Goal: Transaction & Acquisition: Purchase product/service

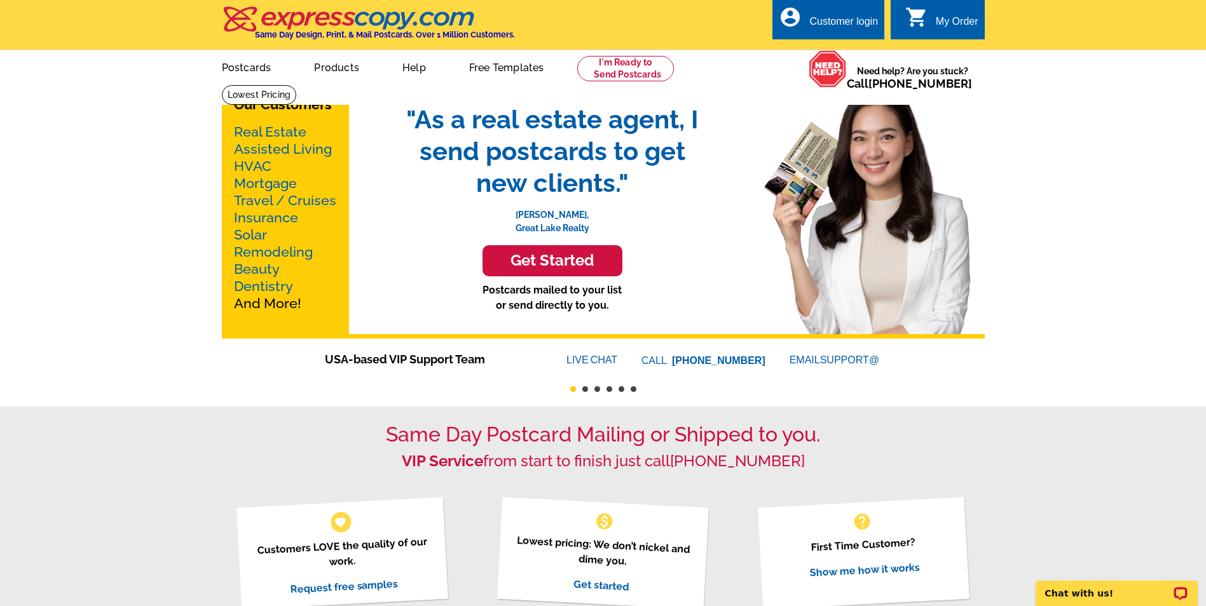
click at [584, 255] on h3 "Get Started" at bounding box center [552, 261] width 108 height 18
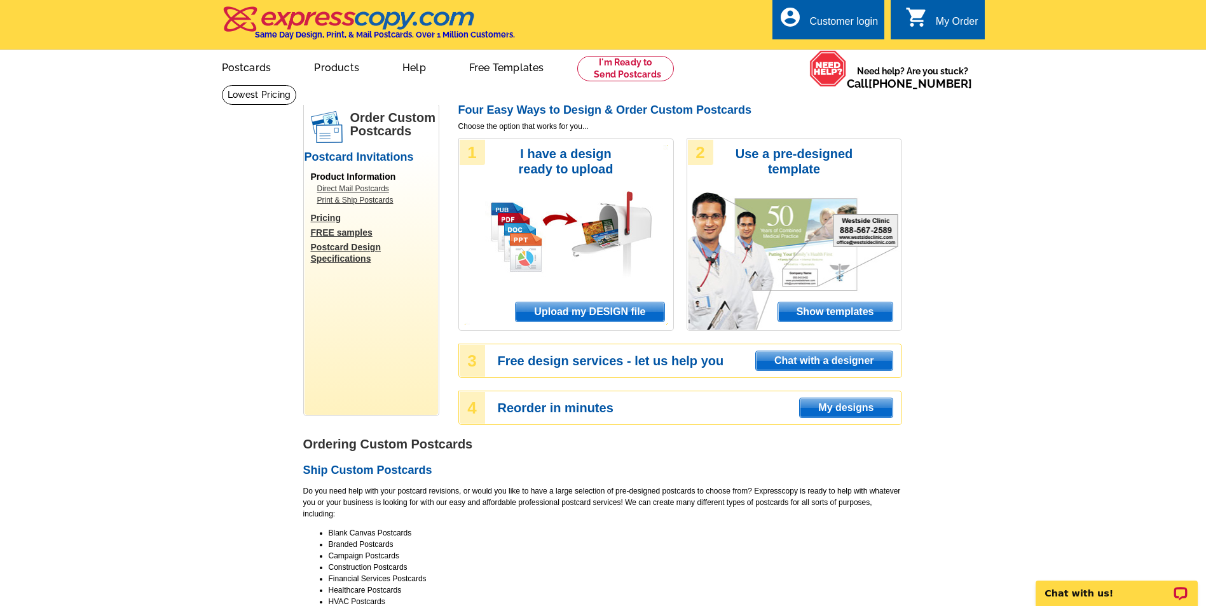
click at [817, 316] on span "Show templates" at bounding box center [835, 311] width 114 height 19
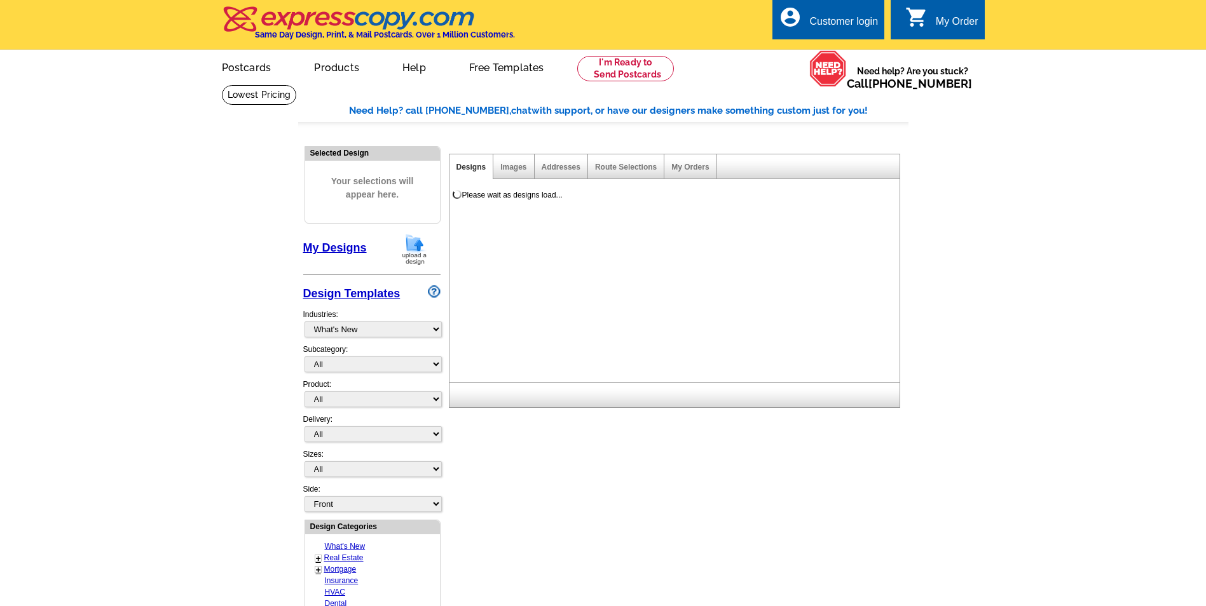
select select "971"
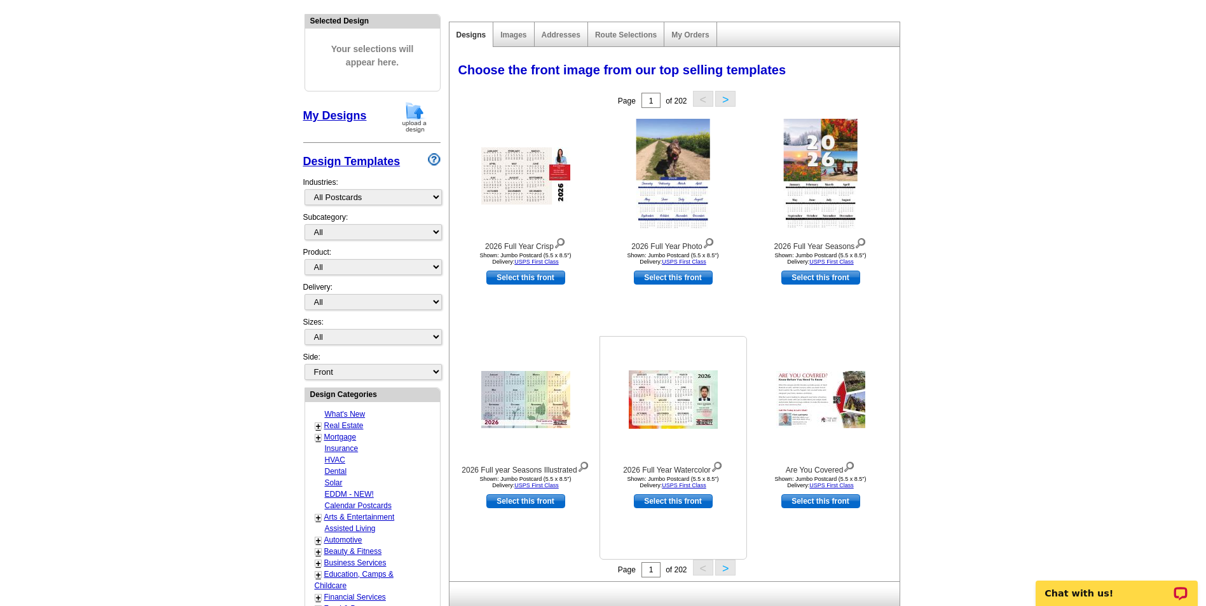
scroll to position [127, 0]
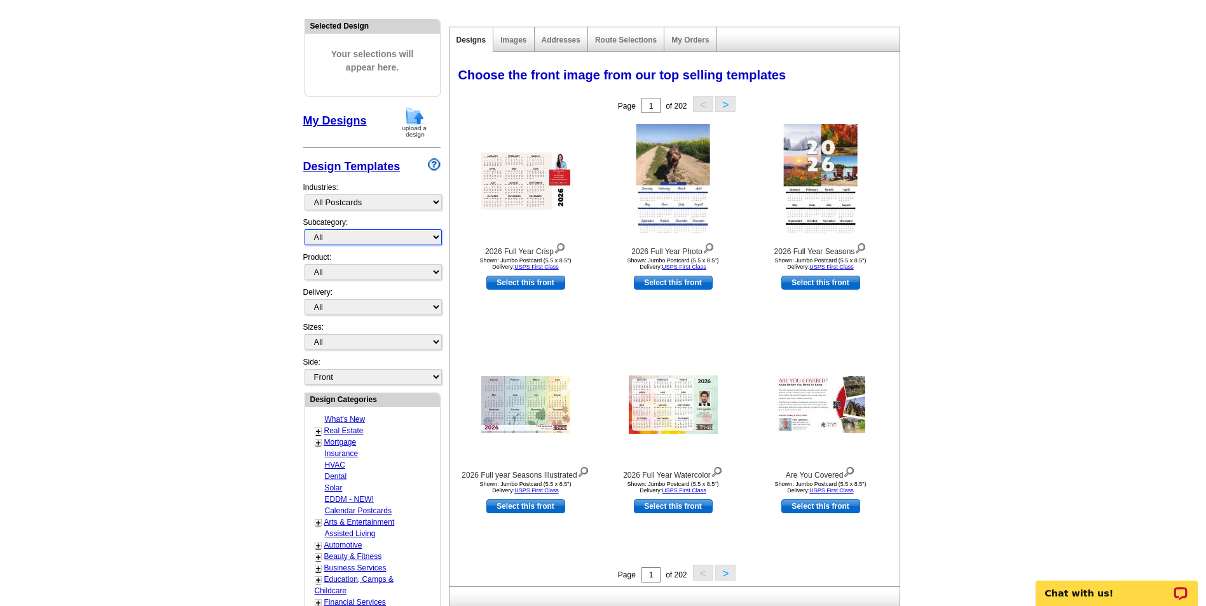
click at [357, 240] on select "All" at bounding box center [372, 237] width 137 height 16
click at [358, 240] on select "All" at bounding box center [372, 237] width 137 height 16
click at [358, 276] on body "Customer Login Create New Account local_phone Same Day Design, Print, & Mail Po…" at bounding box center [603, 523] width 1206 height 1301
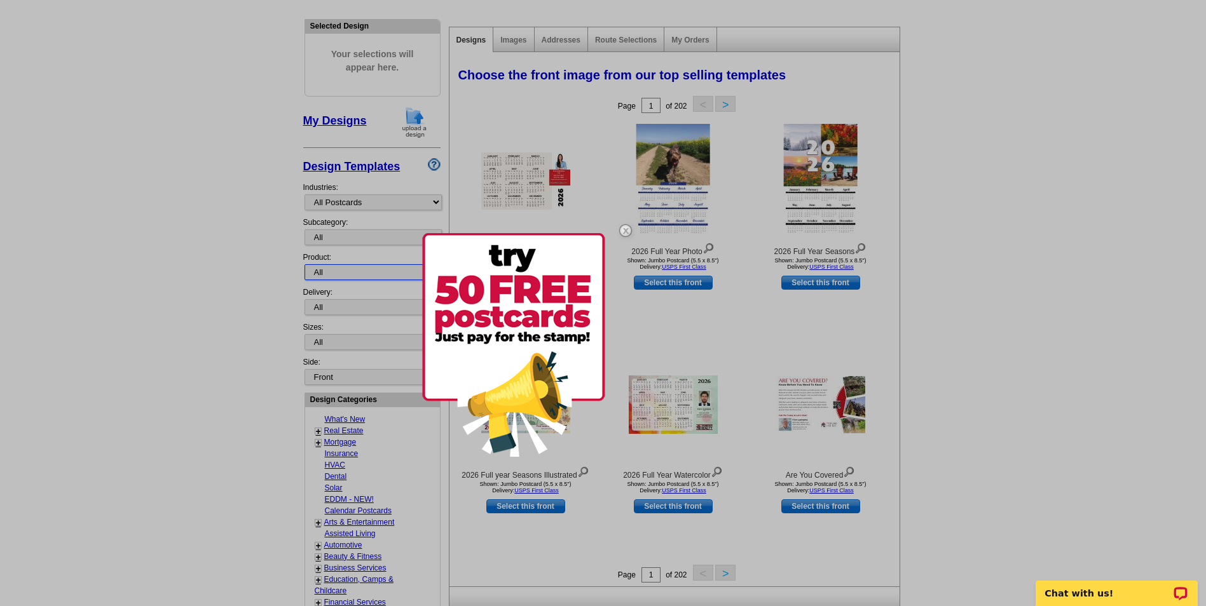
select select "1"
drag, startPoint x: 358, startPoint y: 276, endPoint x: 358, endPoint y: 283, distance: 7.0
click at [304, 265] on select "All Postcards Letters and flyers Business Cards Door Hangers Greeting Cards" at bounding box center [372, 272] width 137 height 16
drag, startPoint x: 629, startPoint y: 231, endPoint x: 625, endPoint y: 250, distance: 19.4
click at [629, 231] on img at bounding box center [625, 230] width 37 height 37
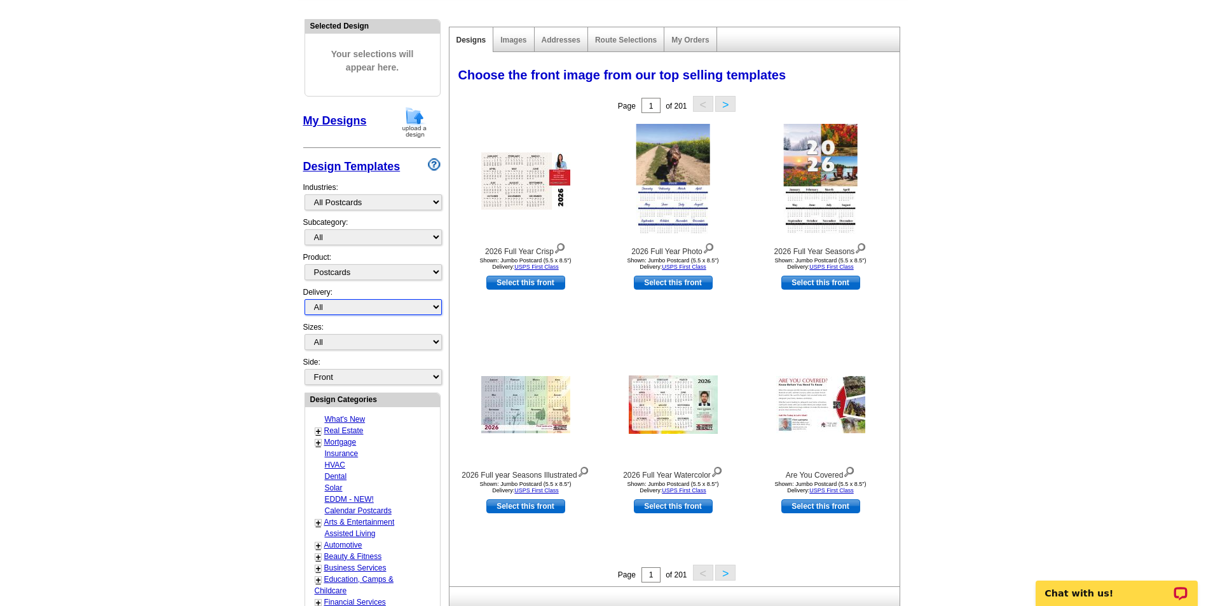
click at [347, 308] on select "All First Class Mail Shipped to Me EDDM Save 66% on Postage" at bounding box center [372, 307] width 137 height 16
click at [304, 300] on select "All First Class Mail Shipped to Me EDDM Save 66% on Postage" at bounding box center [372, 307] width 137 height 16
click at [370, 341] on select "All Jumbo Postcard (5.5" x 8.5") Regular Postcard (4.25" x 5.6") Panoramic Post…" at bounding box center [372, 342] width 137 height 16
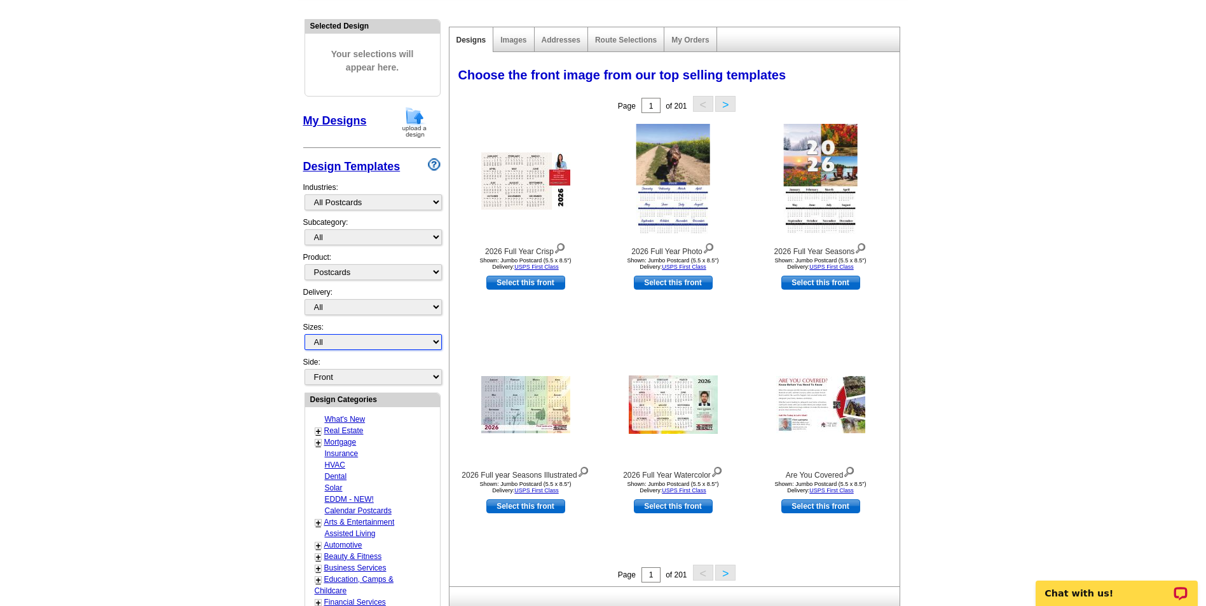
select select "2"
click at [304, 335] on select "All Jumbo Postcard (5.5" x 8.5") Regular Postcard (4.25" x 5.6") Panoramic Post…" at bounding box center [372, 342] width 137 height 16
click at [353, 379] on select "Front Back" at bounding box center [372, 377] width 137 height 16
select select "front"
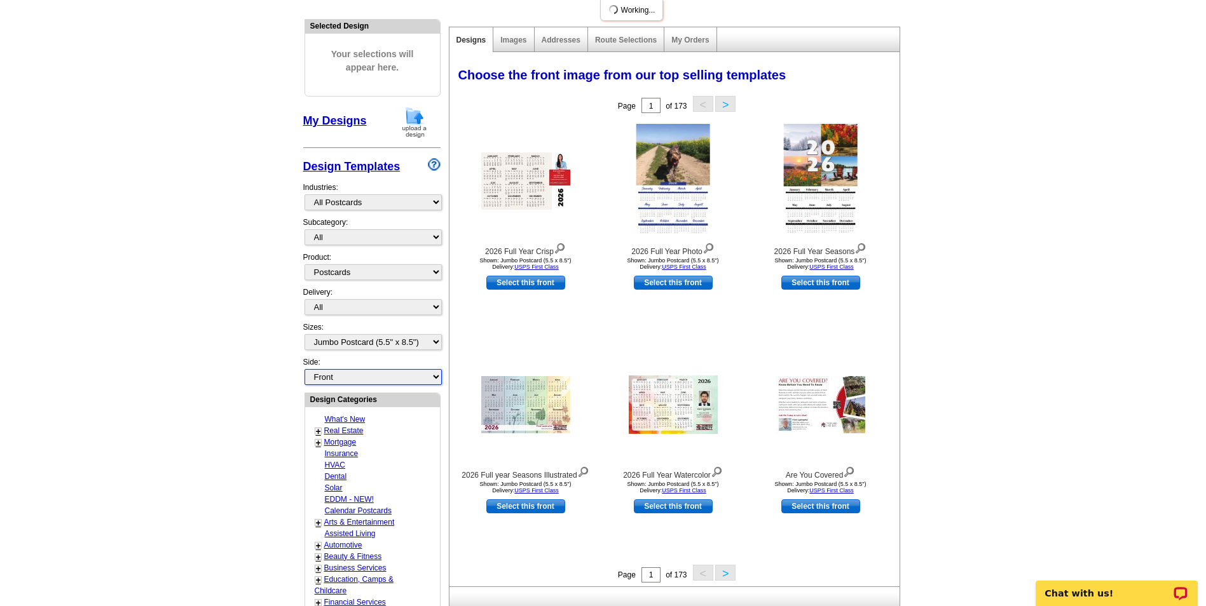
scroll to position [191, 0]
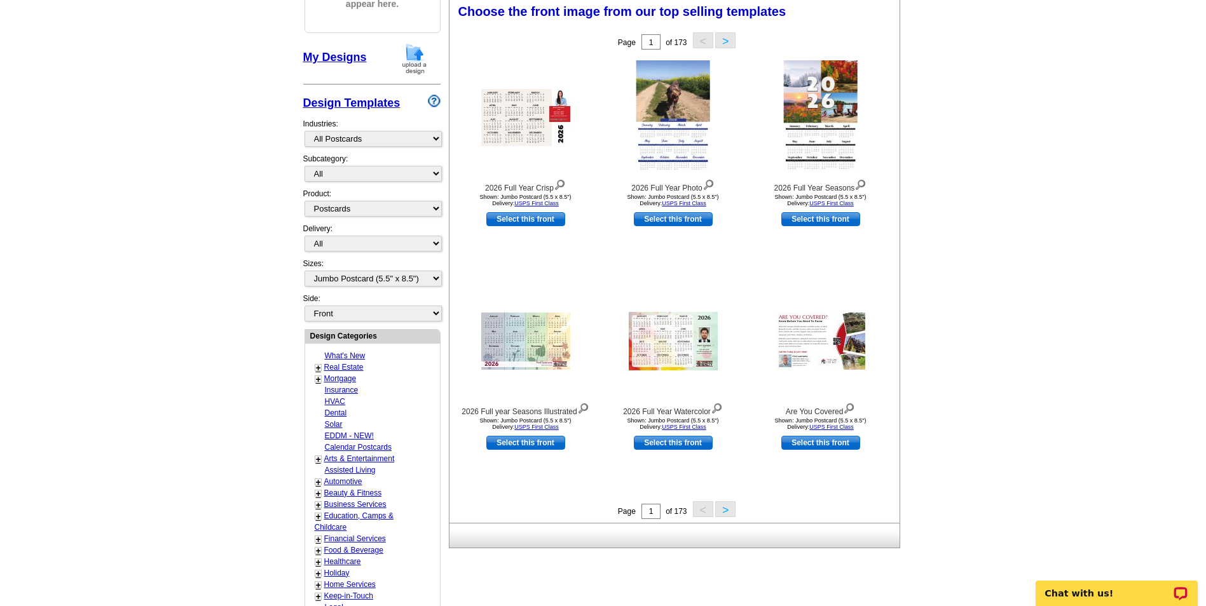
click at [341, 369] on link "Real Estate" at bounding box center [343, 367] width 39 height 9
select select "785"
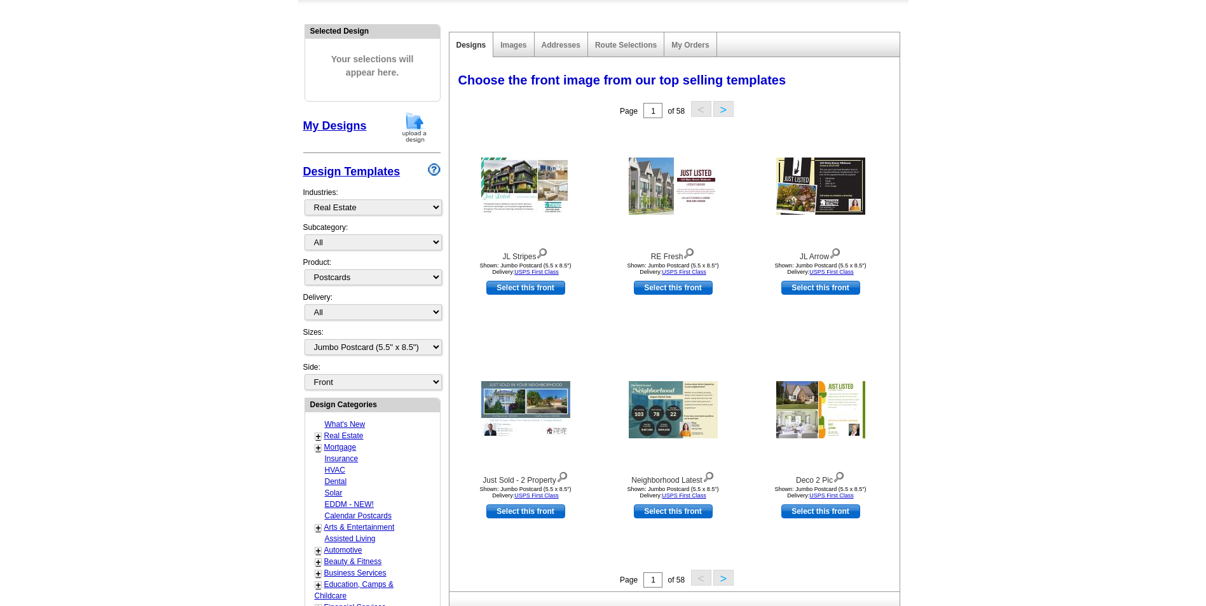
scroll to position [93, 0]
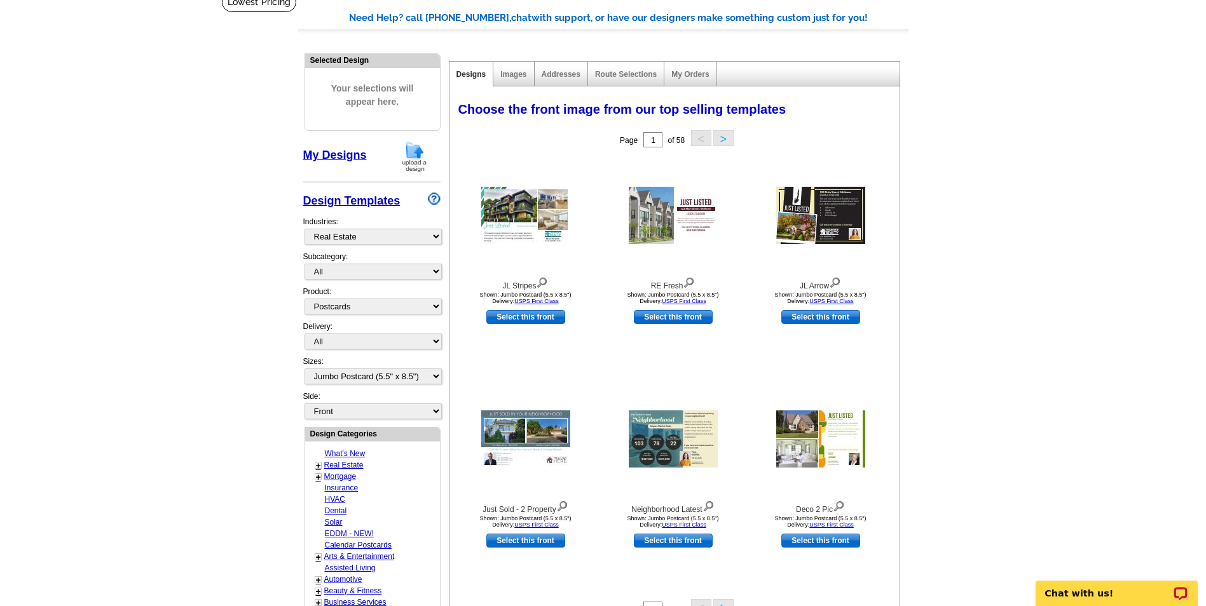
drag, startPoint x: 1204, startPoint y: 234, endPoint x: 1204, endPoint y: 244, distance: 10.2
click at [1204, 244] on main "Need Help? call 800-260-5887, chat with support, or have our designers make som…" at bounding box center [603, 464] width 1206 height 945
click at [730, 139] on button ">" at bounding box center [723, 138] width 20 height 16
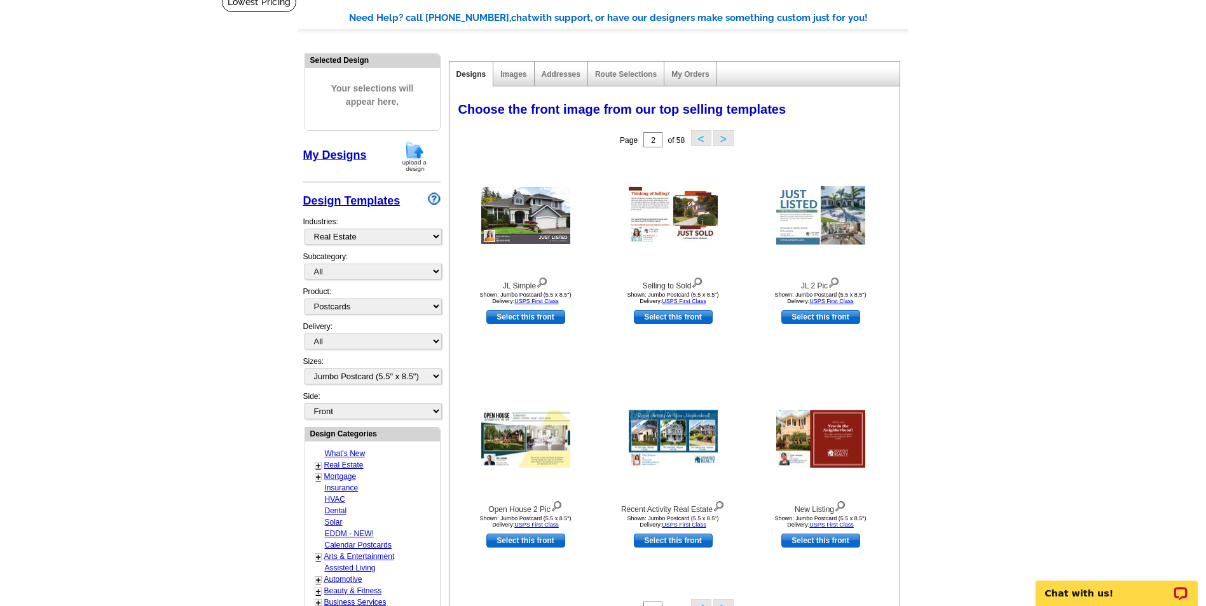
click at [726, 140] on button ">" at bounding box center [723, 138] width 20 height 16
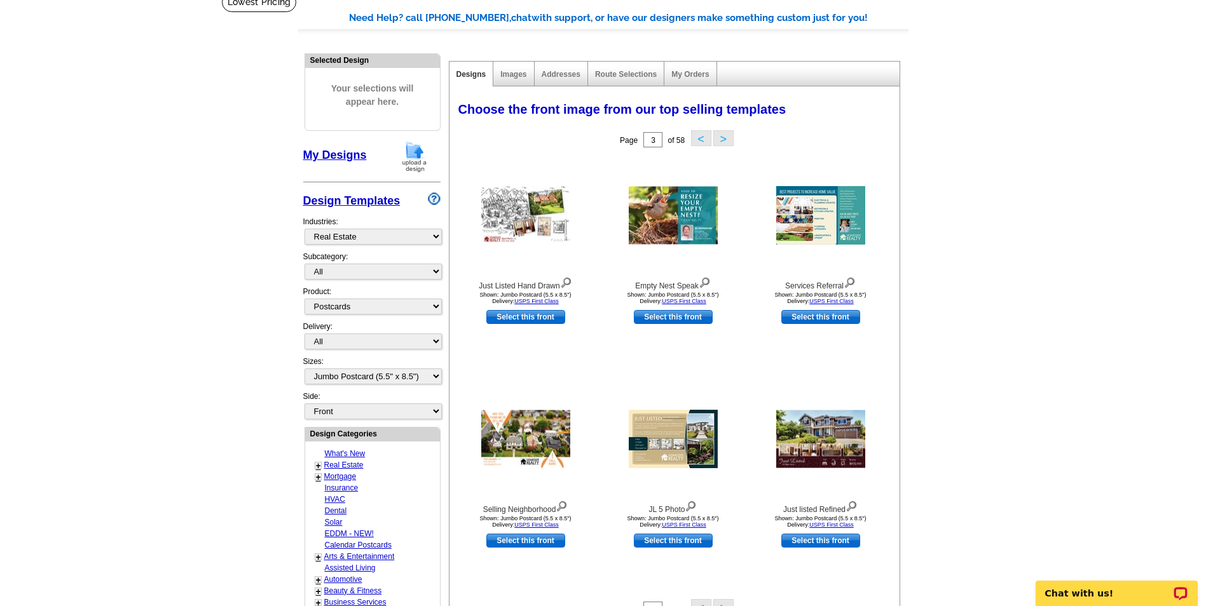
click at [726, 140] on button ">" at bounding box center [723, 138] width 20 height 16
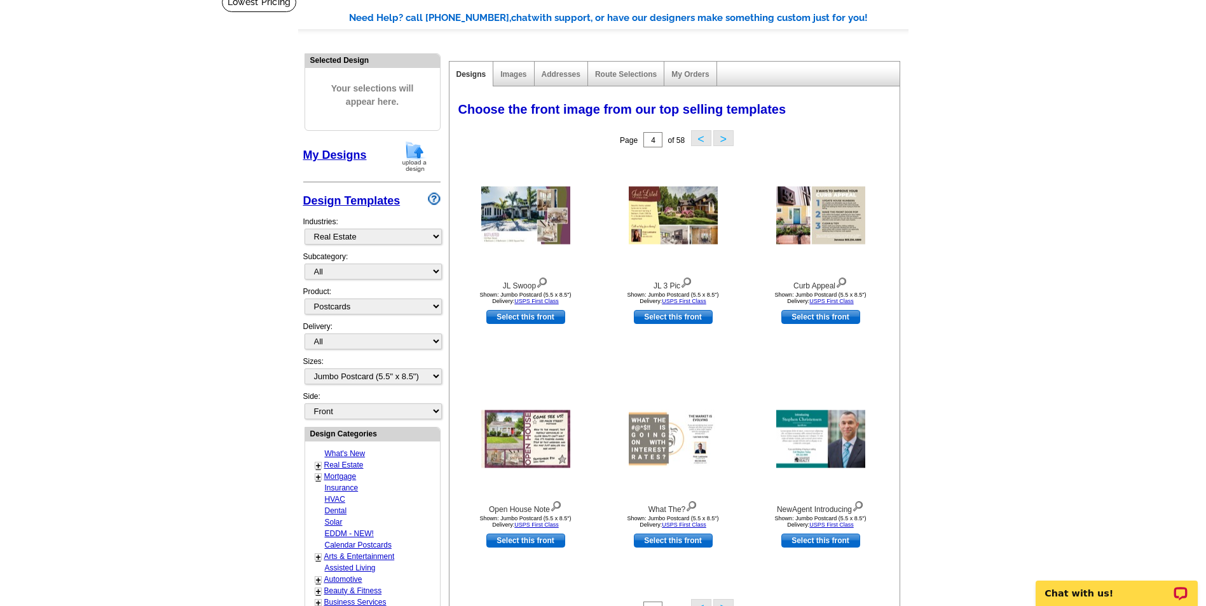
click at [698, 136] on button "<" at bounding box center [701, 138] width 20 height 16
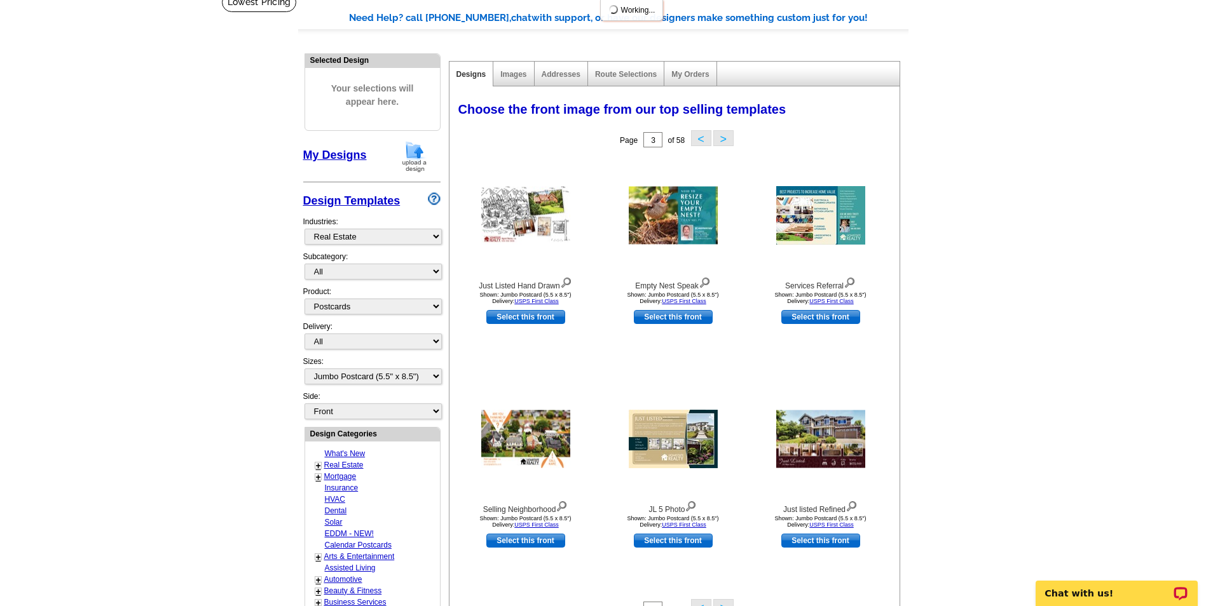
click at [698, 136] on button "<" at bounding box center [701, 138] width 20 height 16
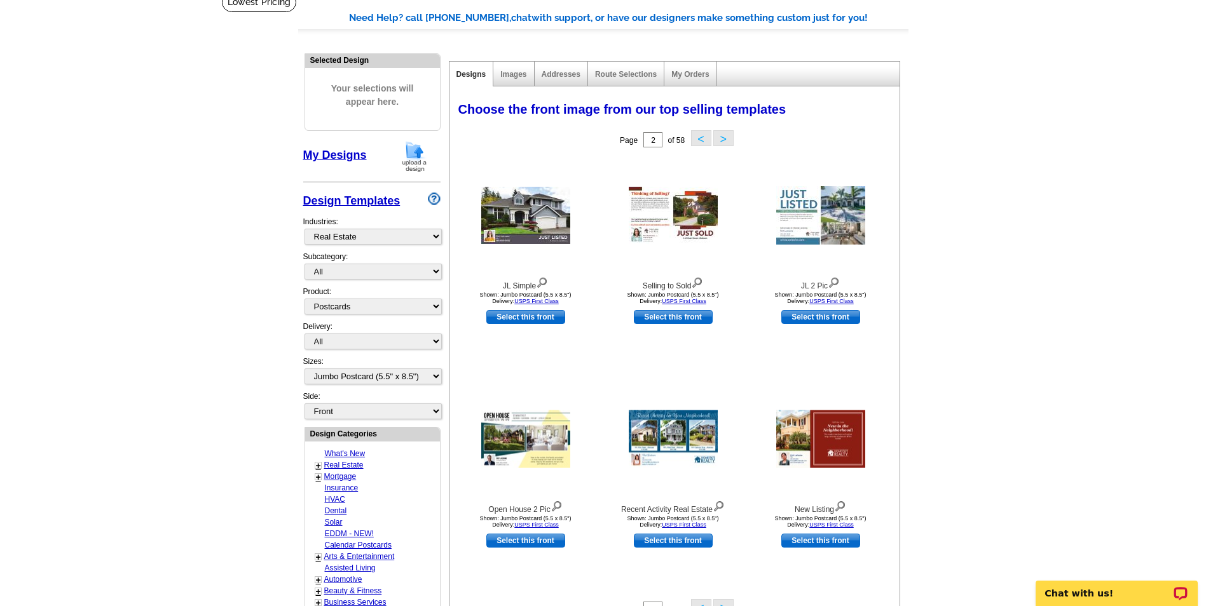
click at [698, 136] on button "<" at bounding box center [701, 138] width 20 height 16
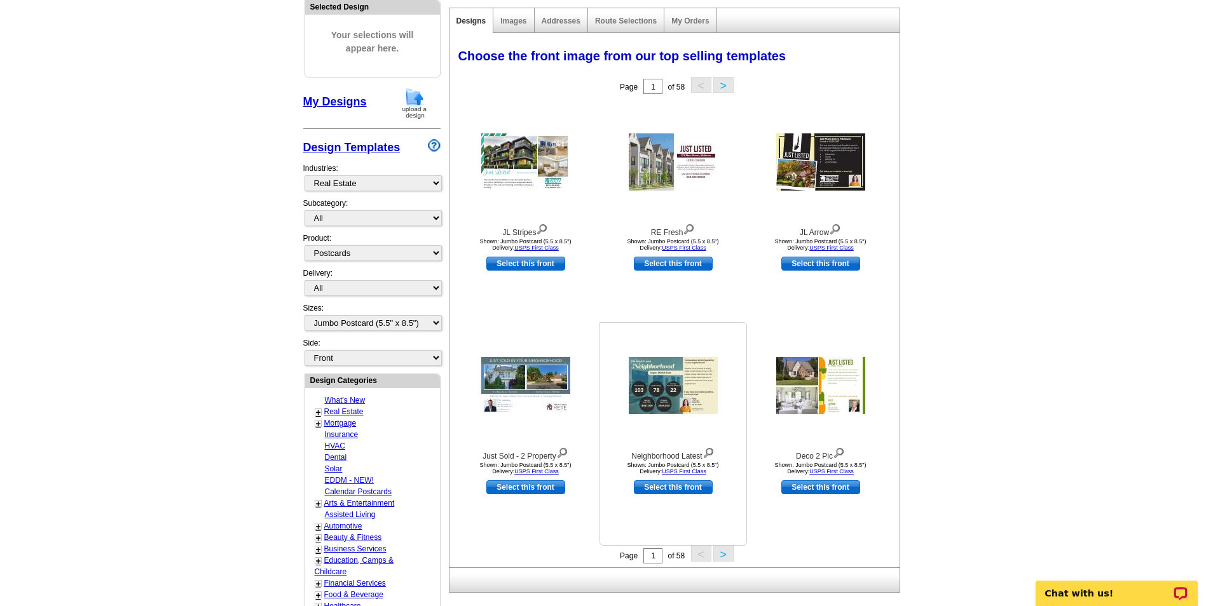
scroll to position [283, 0]
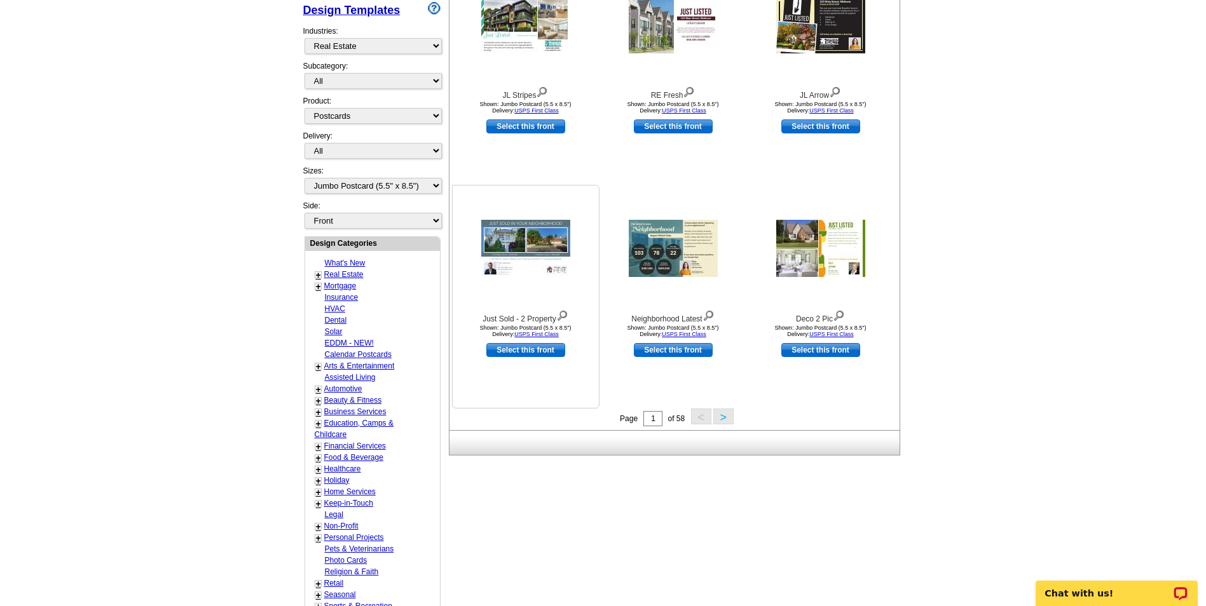
click at [546, 351] on link "Select this front" at bounding box center [525, 350] width 79 height 14
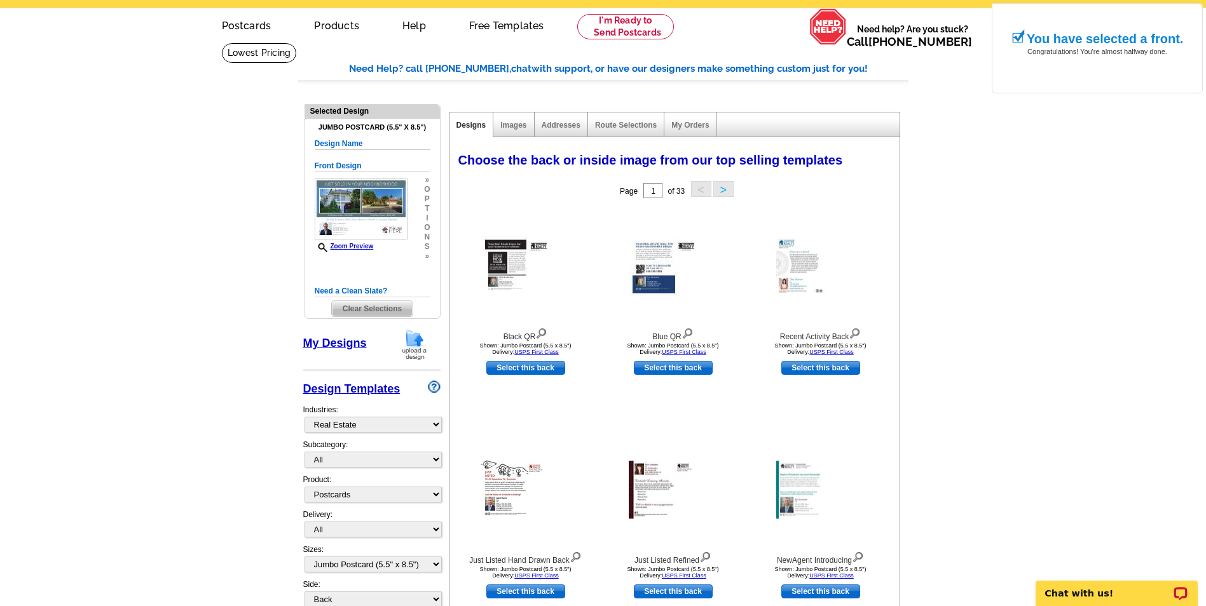
scroll to position [64, 0]
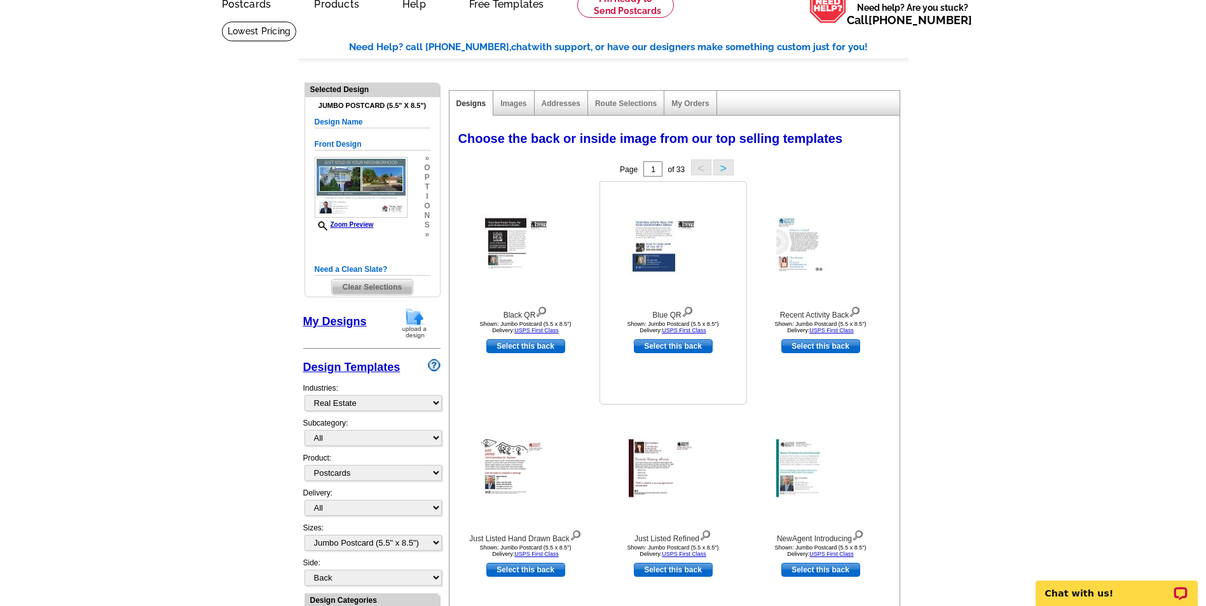
click at [676, 346] on link "Select this back" at bounding box center [673, 346] width 79 height 14
select select "front"
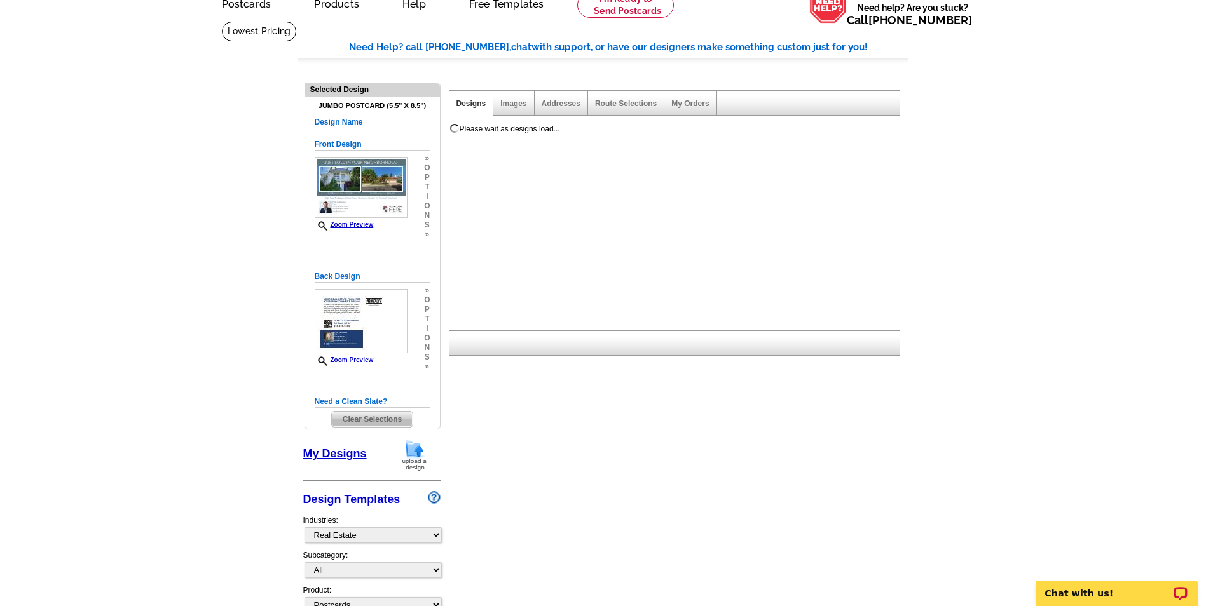
scroll to position [0, 0]
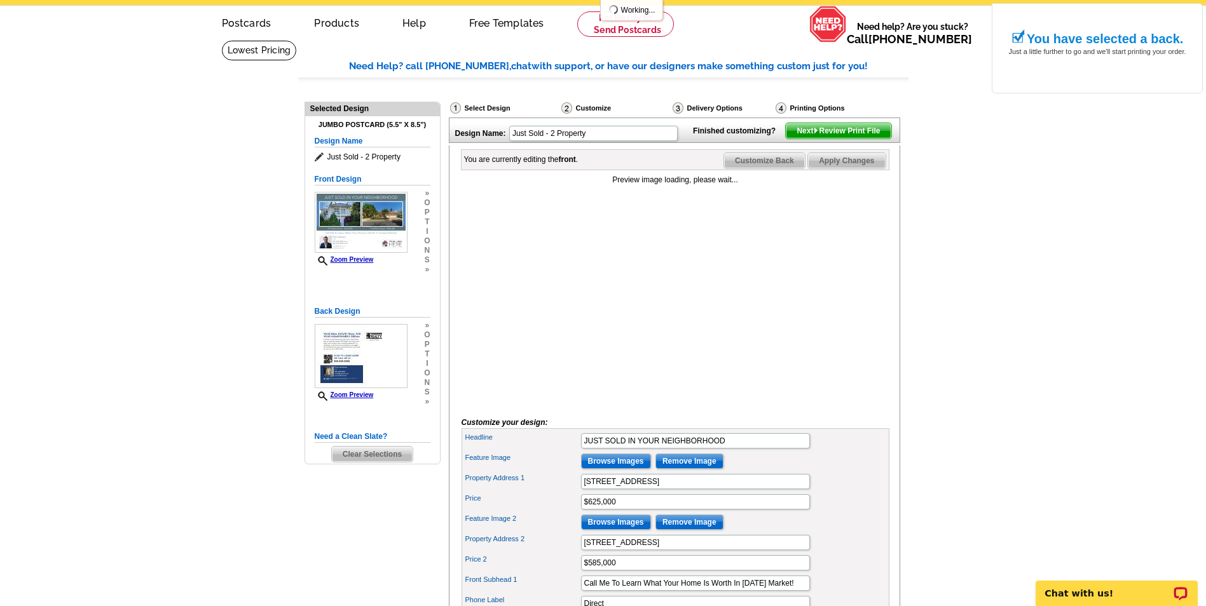
scroll to position [64, 0]
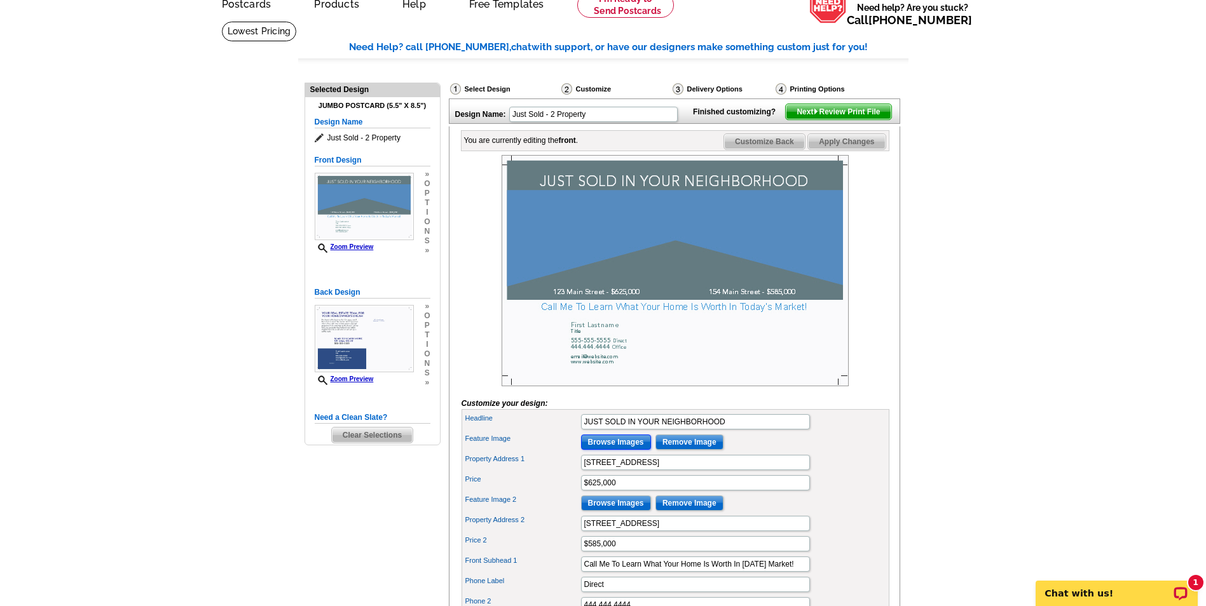
click at [606, 450] on input "Browse Images" at bounding box center [616, 442] width 70 height 15
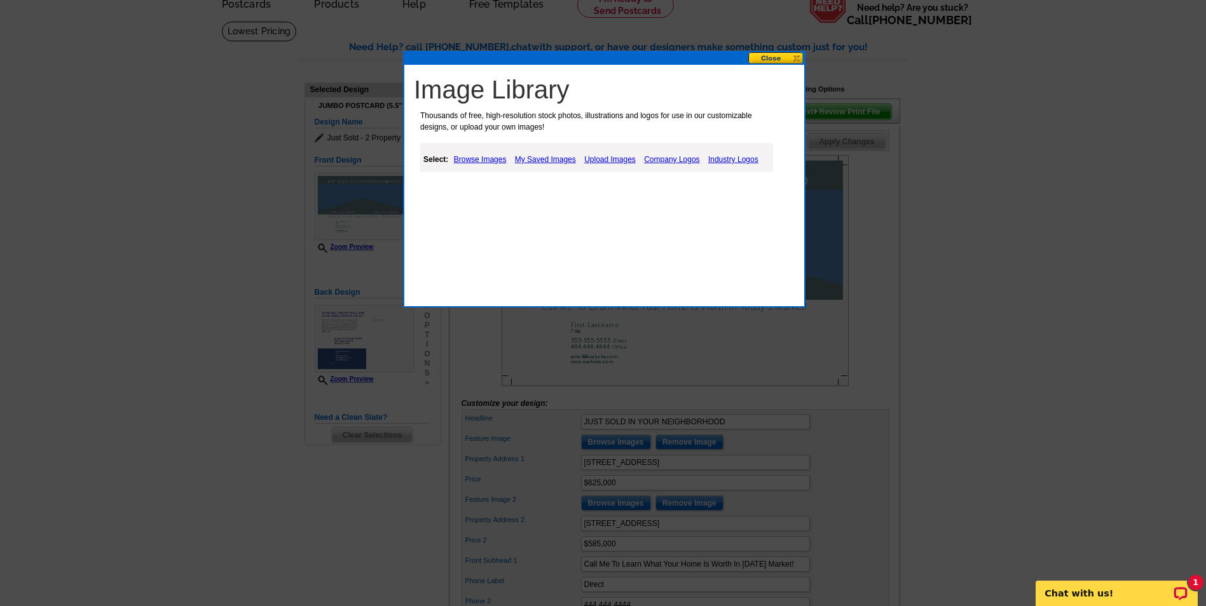
click at [484, 160] on link "Browse Images" at bounding box center [480, 159] width 59 height 15
click at [486, 155] on link "Browse Images" at bounding box center [481, 159] width 60 height 17
click at [608, 156] on link "Upload Images" at bounding box center [611, 159] width 58 height 15
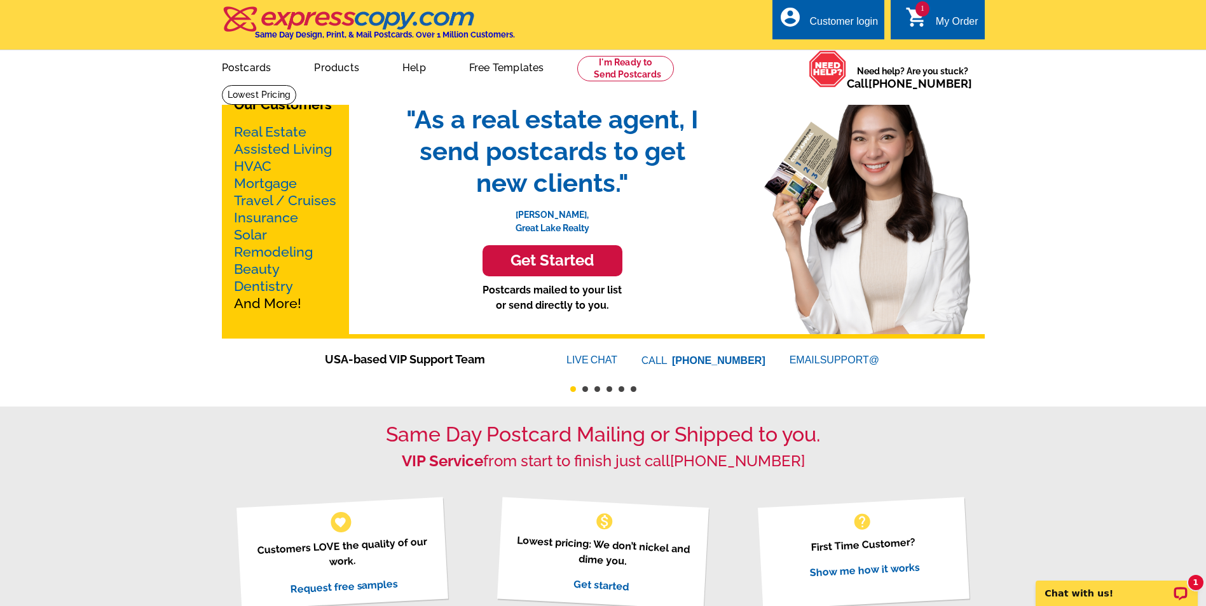
click at [856, 20] on div "Customer login" at bounding box center [843, 25] width 69 height 18
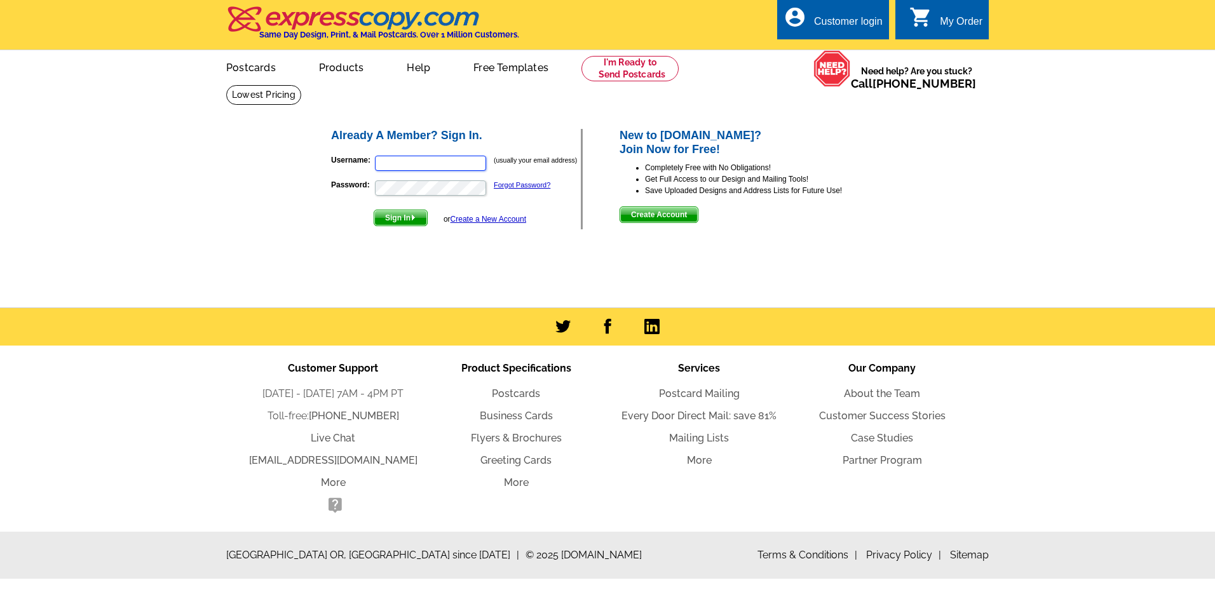
click at [452, 159] on input "Username:" at bounding box center [430, 163] width 111 height 15
click at [762, 168] on li "Completely Free with No Obligations!" at bounding box center [765, 167] width 241 height 11
click at [662, 214] on span "Create Account" at bounding box center [659, 214] width 78 height 15
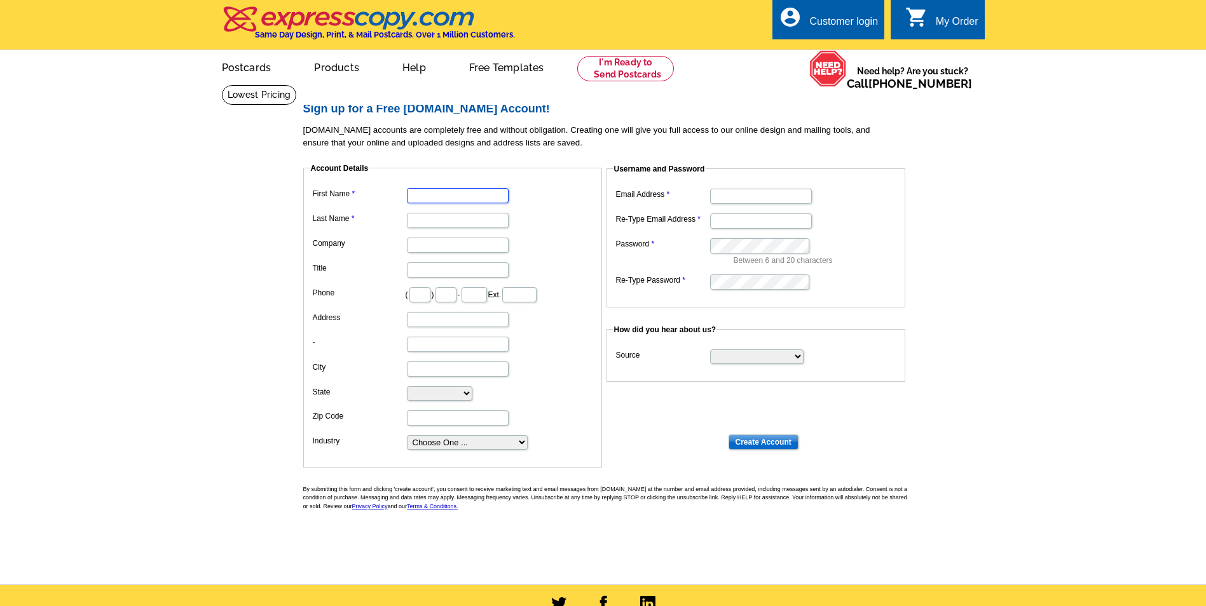
click at [475, 196] on input "First Name" at bounding box center [458, 195] width 102 height 15
type input "[PERSON_NAME]"
type input "REMAX ONE REALTY"
type input "856"
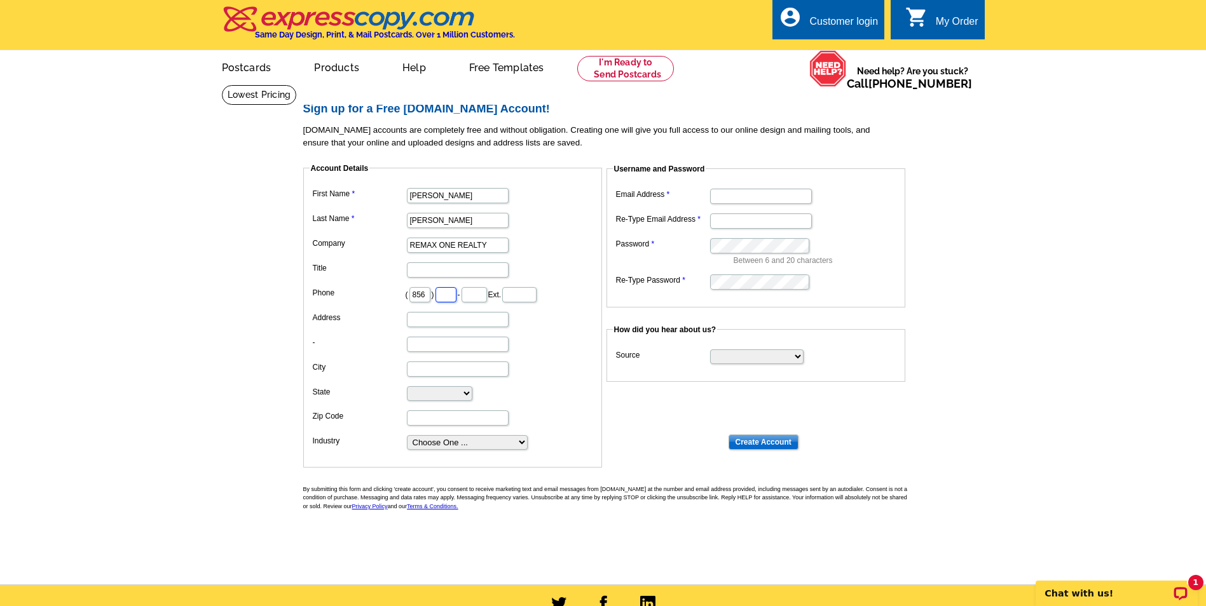
type input "373"
type input "1976"
type input "[STREET_ADDRESS]"
type input "[GEOGRAPHIC_DATA], [GEOGRAPHIC_DATA]"
type input "[GEOGRAPHIC_DATA]"
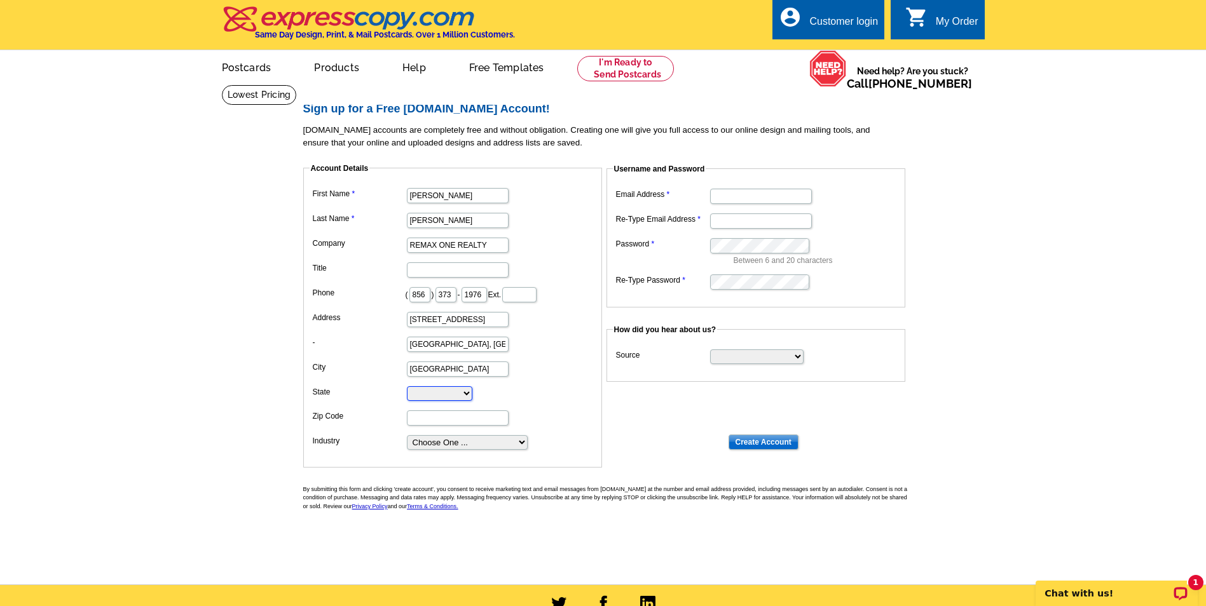
select select "NJ"
type input "08057"
type input "[EMAIL_ADDRESS][DOMAIN_NAME]"
type input "christinestowell9@gmail.com"
drag, startPoint x: 498, startPoint y: 245, endPoint x: 364, endPoint y: 246, distance: 134.1
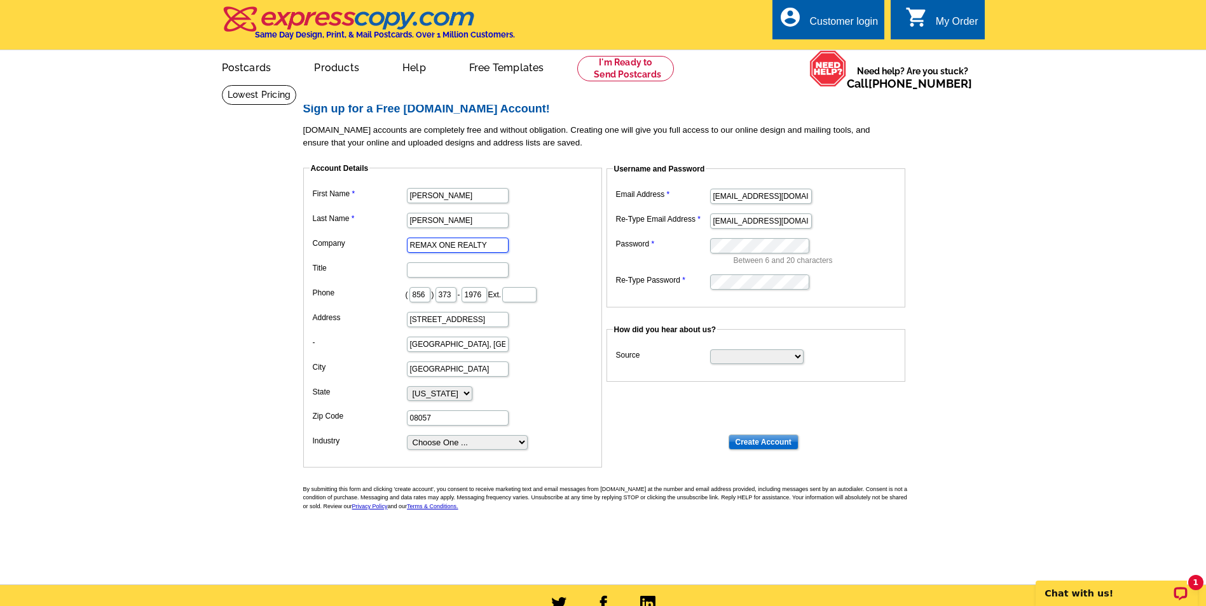
click at [360, 244] on dl "First Name Christine Last Name Stowell Company REMAX ONE REALTY Title Phone ( 8…" at bounding box center [452, 318] width 286 height 266
type input "Remax Preferred"
click at [562, 249] on dd "Remax Preferred" at bounding box center [452, 244] width 286 height 20
click at [498, 318] on input "236 W. Route 38, Ste 110" at bounding box center [458, 319] width 102 height 15
drag, startPoint x: 501, startPoint y: 319, endPoint x: 326, endPoint y: 325, distance: 174.9
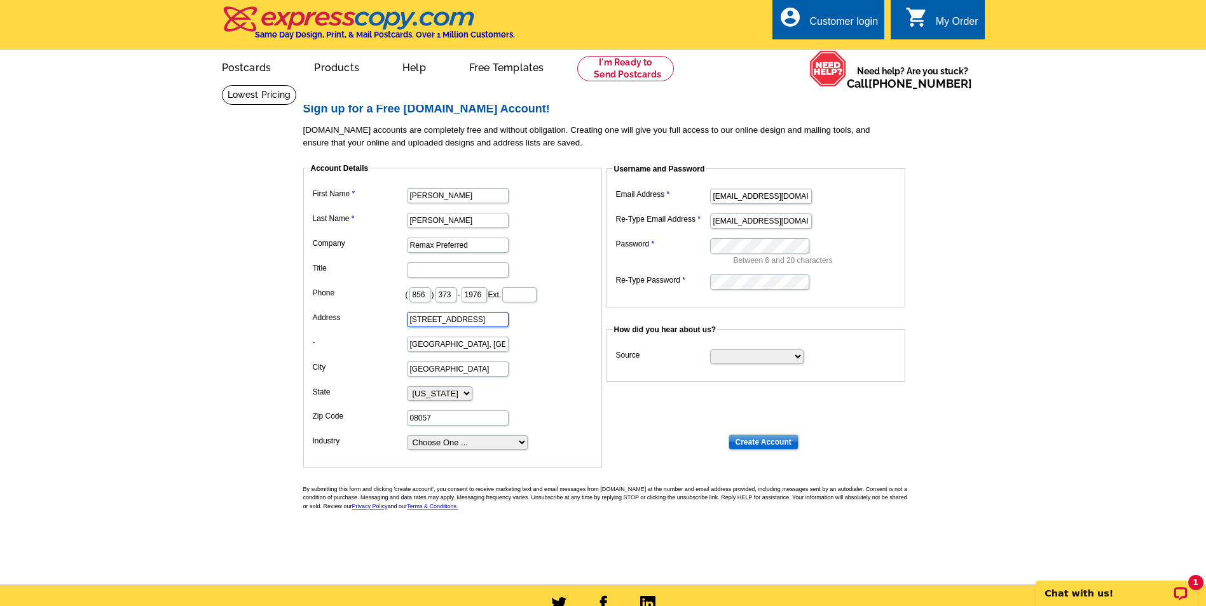
click at [295, 316] on main "Sign up for a Free expresscopy.com Account! expresscopy.com accounts are comple…" at bounding box center [603, 335] width 1206 height 500
click at [554, 221] on dd "Stowell" at bounding box center [452, 220] width 286 height 20
drag, startPoint x: 494, startPoint y: 349, endPoint x: 398, endPoint y: 344, distance: 96.7
click at [377, 343] on dl "First Name Christine Last Name Stowell Company Remax Preferred Title Phone ( 85…" at bounding box center [452, 318] width 286 height 266
click at [557, 332] on dl "First Name Christine Last Name Stowell Company Remax Preferred Title Phone ( 85…" at bounding box center [452, 318] width 286 height 266
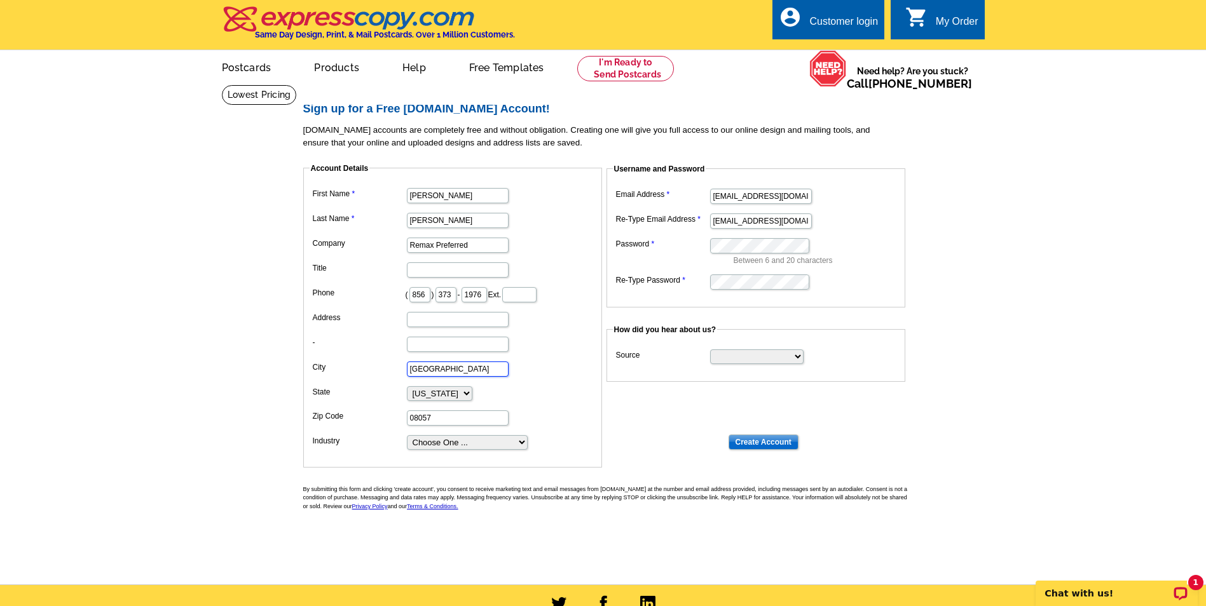
drag, startPoint x: 371, startPoint y: 372, endPoint x: 360, endPoint y: 373, distance: 11.5
click at [353, 374] on dl "First Name Christine Last Name Stowell Company Remax Preferred Title Phone ( 85…" at bounding box center [452, 318] width 286 height 266
click at [534, 357] on dl "First Name Christine Last Name Stowell Company Remax Preferred Title Phone ( 85…" at bounding box center [452, 318] width 286 height 266
